Goal: Task Accomplishment & Management: Manage account settings

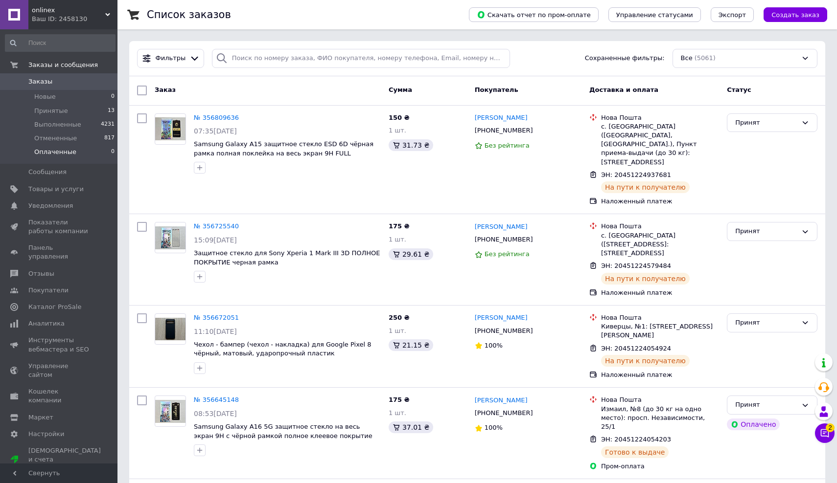
click at [56, 155] on span "Оплаченные" at bounding box center [55, 152] width 42 height 9
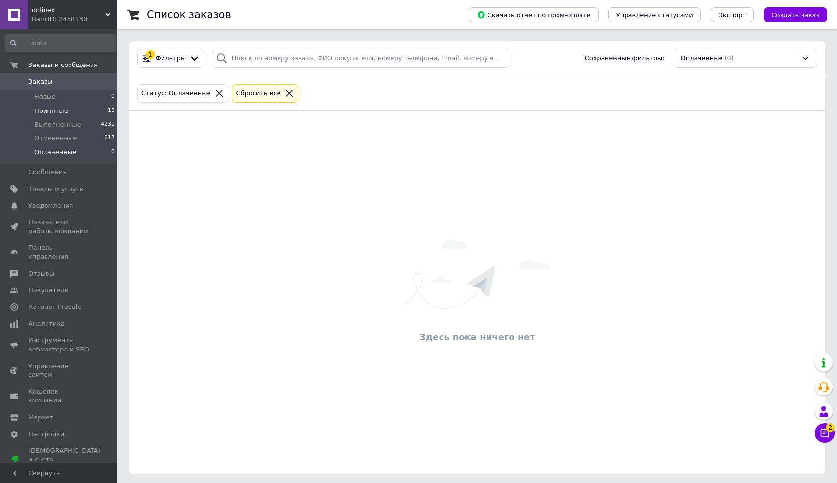
click at [64, 107] on span "Принятые" at bounding box center [51, 111] width 34 height 9
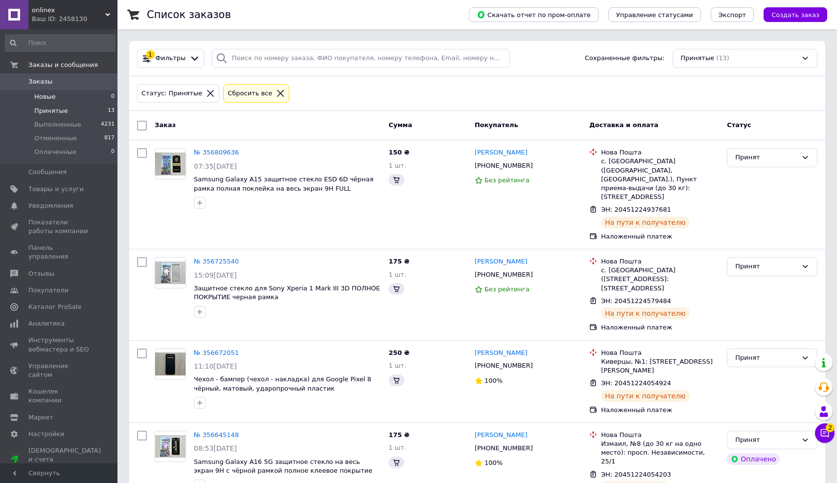
click at [63, 96] on li "Новые 0" at bounding box center [60, 97] width 120 height 14
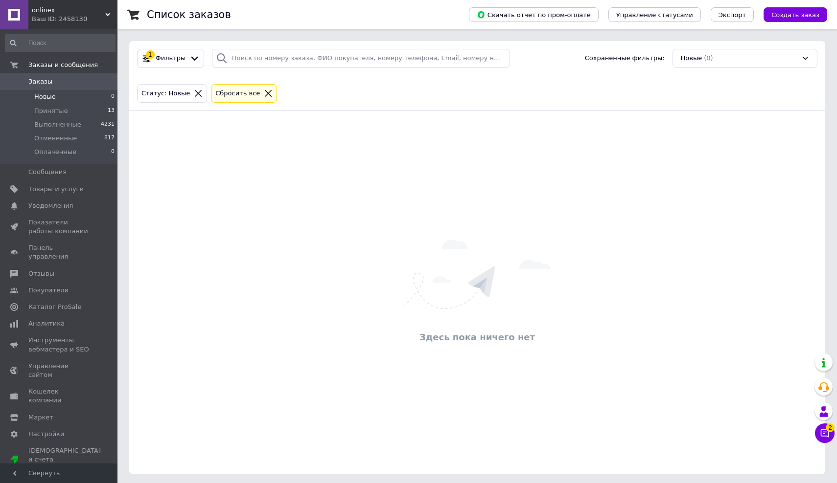
click at [58, 103] on li "Новые 0" at bounding box center [60, 97] width 120 height 14
click at [57, 111] on span "Принятые" at bounding box center [51, 111] width 34 height 9
click at [84, 113] on li "Принятые 13" at bounding box center [60, 111] width 120 height 14
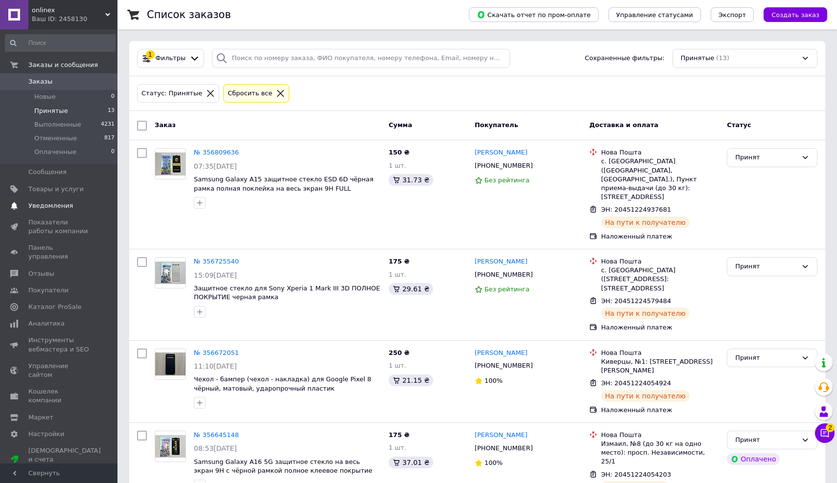
click at [59, 200] on link "Уведомления 0 0" at bounding box center [60, 206] width 120 height 17
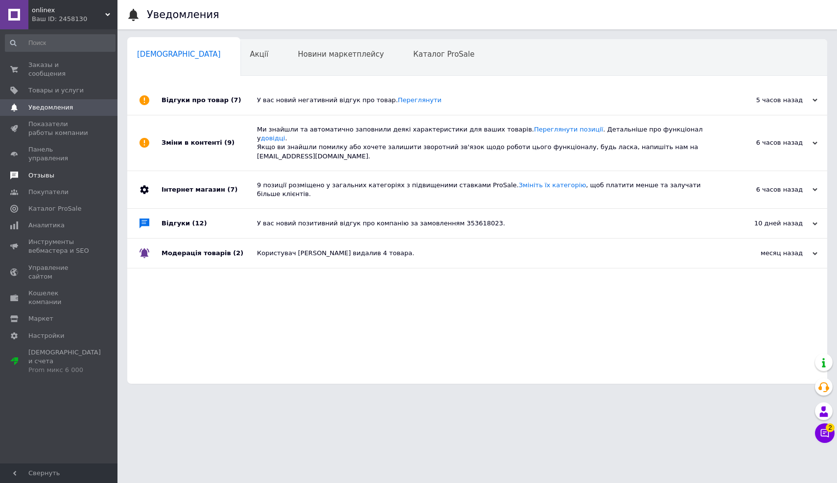
click at [50, 171] on span "Отзывы" at bounding box center [41, 175] width 26 height 9
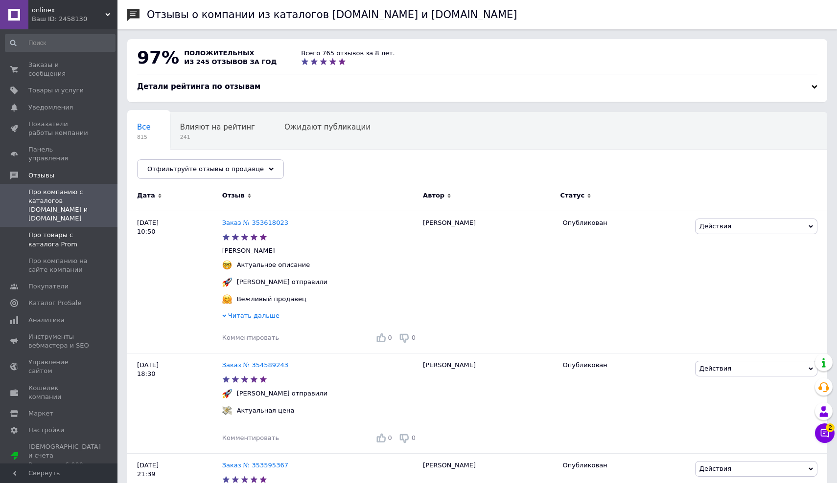
click at [62, 231] on span "Про товары с каталога Prom" at bounding box center [59, 240] width 62 height 18
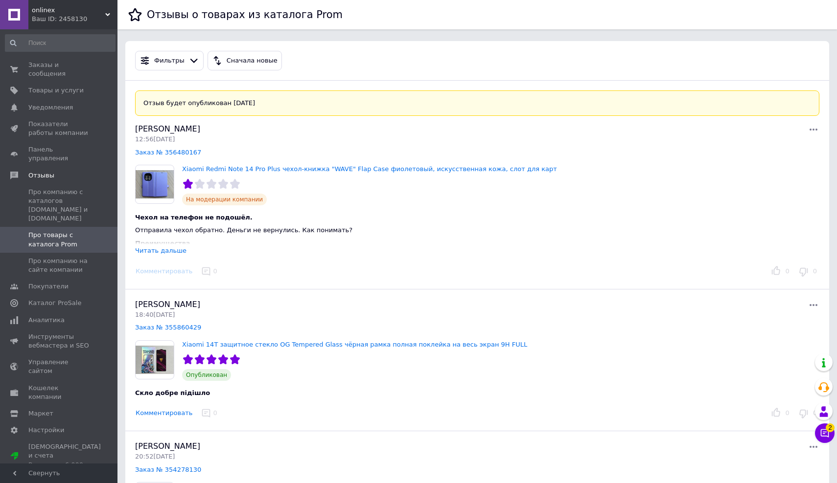
click at [157, 259] on div "Отзыв будет опубликован [DATE] [PERSON_NAME] 12:56[DATE] Заказ № 356480167 Xiao…" at bounding box center [477, 185] width 704 height 209
click at [157, 253] on div "Читать дальше" at bounding box center [160, 250] width 51 height 7
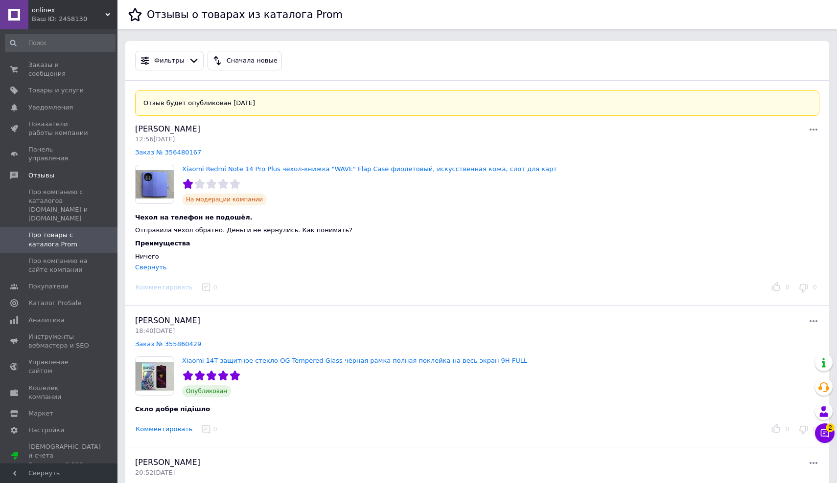
click at [162, 288] on div "Комментировать" at bounding box center [164, 288] width 64 height 10
click at [158, 268] on div "Свернуть" at bounding box center [150, 267] width 31 height 7
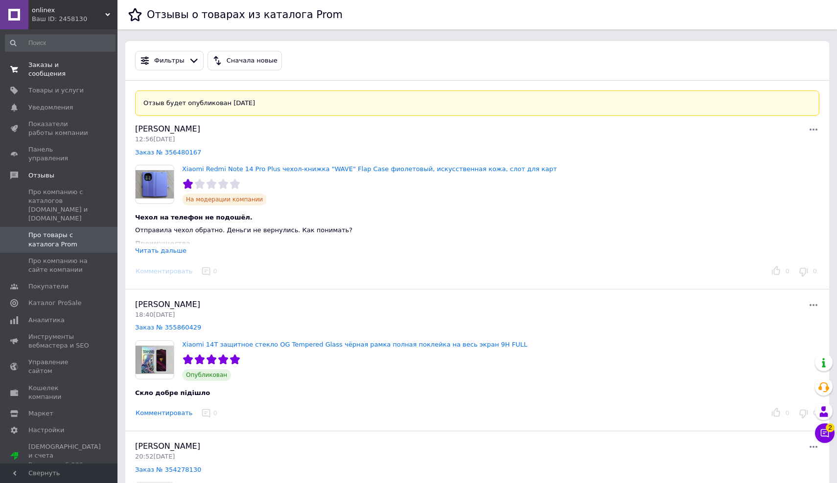
click at [52, 76] on span "Заказы и сообщения" at bounding box center [59, 70] width 62 height 18
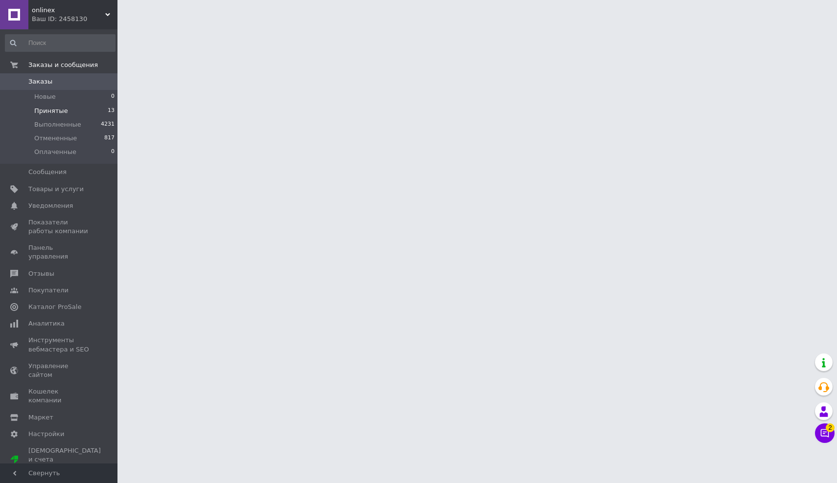
click at [59, 107] on span "Принятые" at bounding box center [51, 111] width 34 height 9
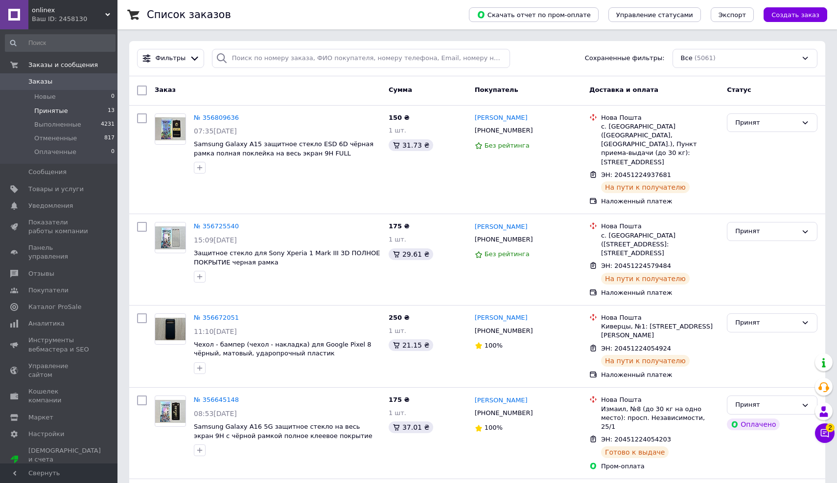
click at [59, 107] on span "Принятые" at bounding box center [51, 111] width 34 height 9
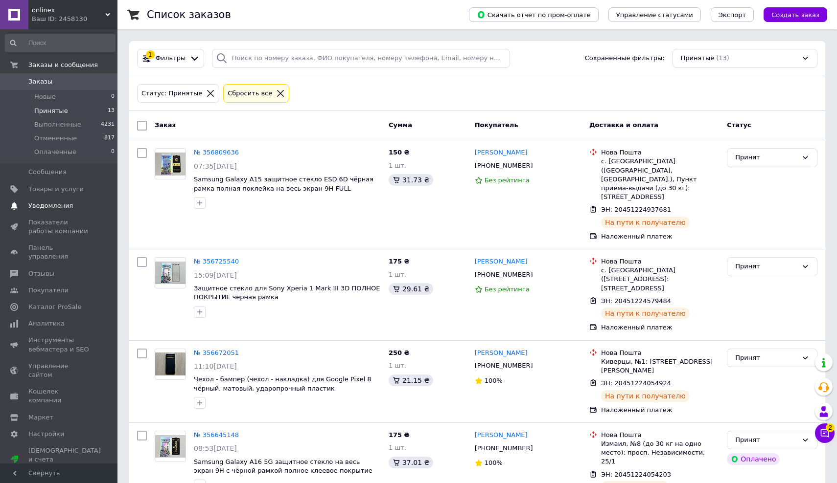
click at [47, 207] on span "Уведомления" at bounding box center [50, 206] width 45 height 9
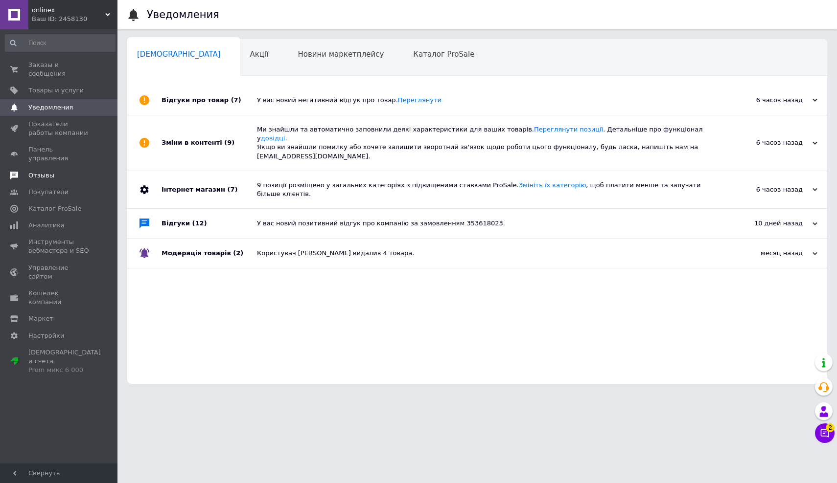
click at [37, 170] on link "Отзывы" at bounding box center [60, 175] width 120 height 17
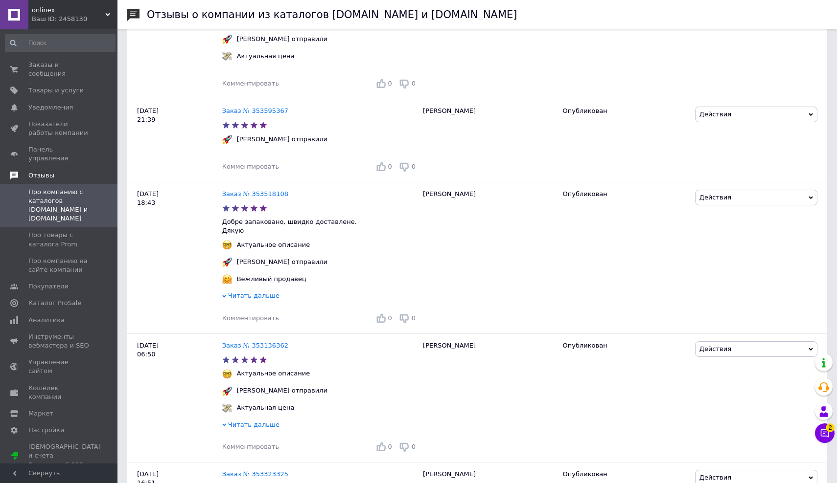
scroll to position [362, 0]
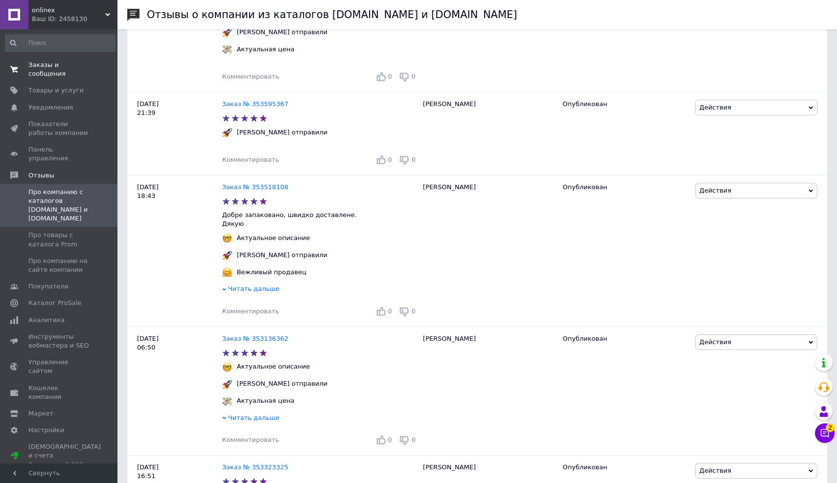
click at [20, 65] on span at bounding box center [14, 70] width 28 height 18
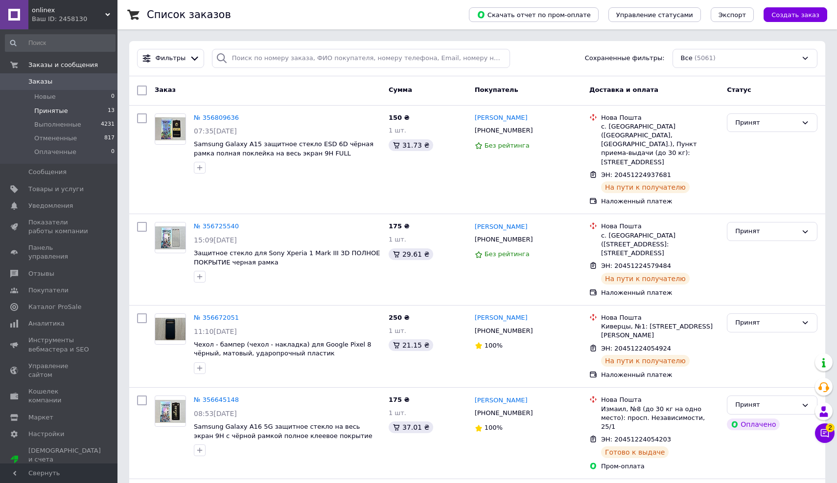
click at [82, 107] on li "Принятые 13" at bounding box center [60, 111] width 120 height 14
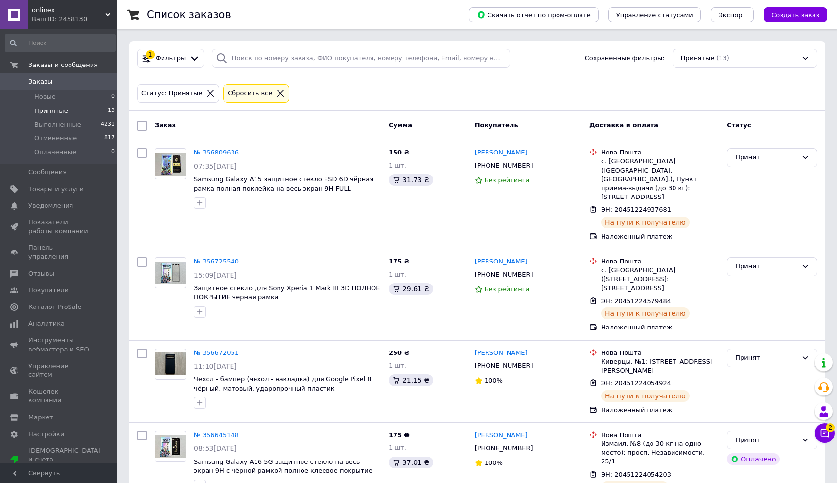
click at [67, 113] on li "Принятые 13" at bounding box center [60, 111] width 120 height 14
click at [41, 200] on link "Уведомления 0 0" at bounding box center [60, 206] width 120 height 17
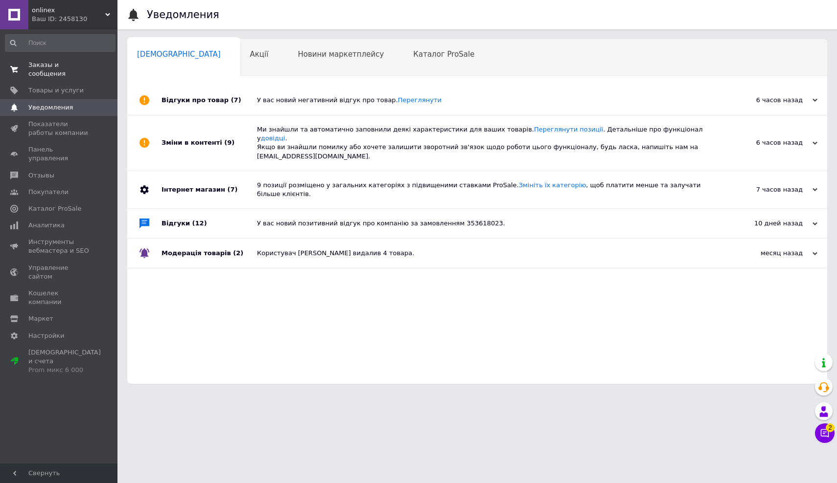
click at [60, 72] on span "Заказы и сообщения" at bounding box center [59, 70] width 62 height 18
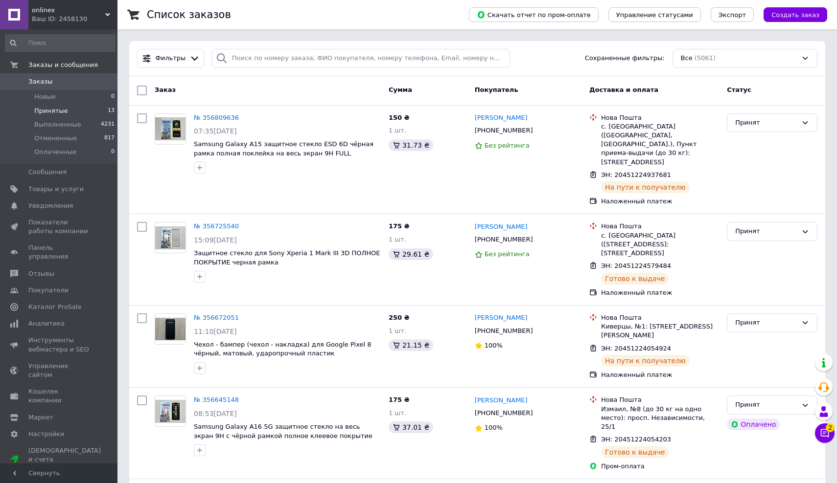
click at [61, 107] on span "Принятые" at bounding box center [51, 111] width 34 height 9
